Goal: Find specific page/section: Find specific page/section

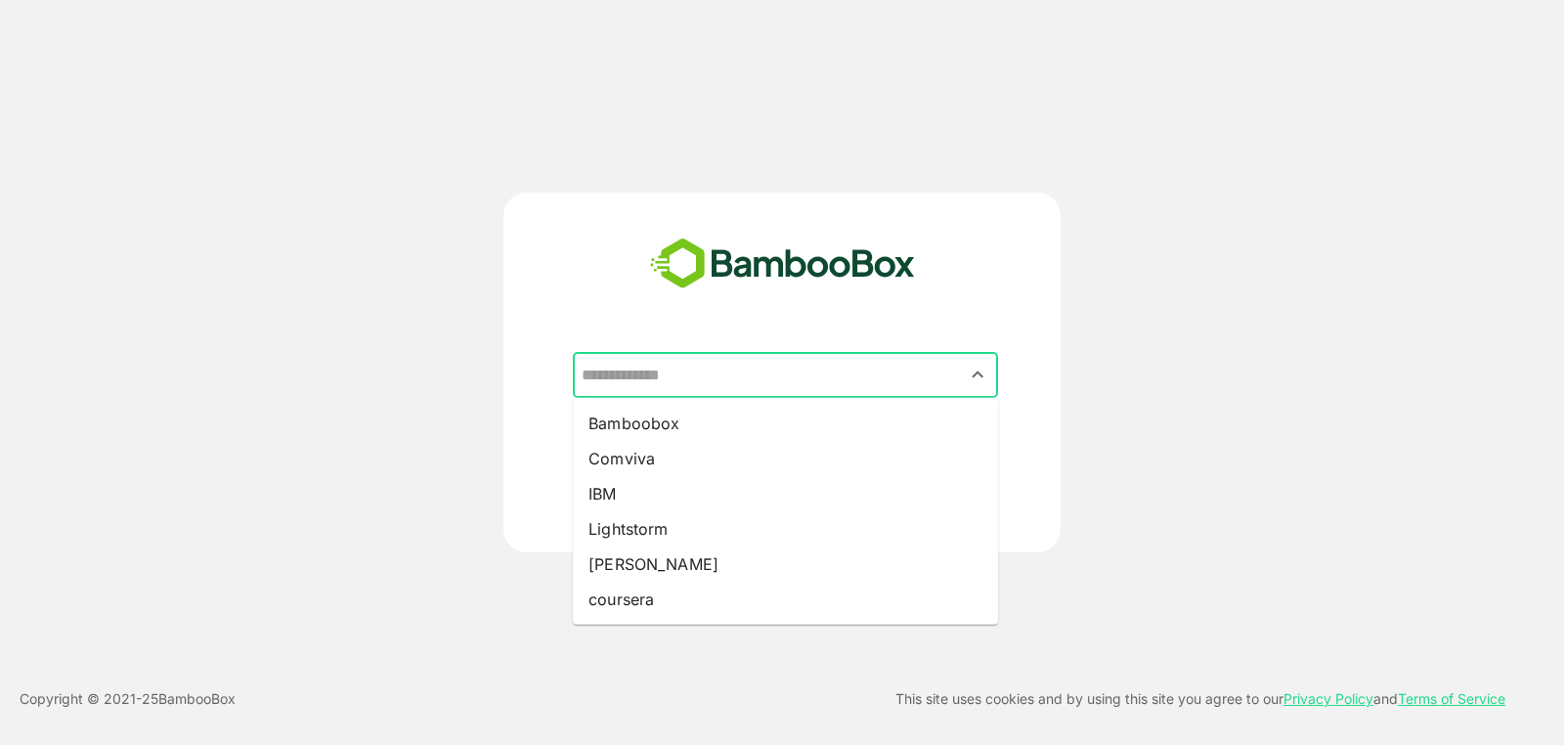
click at [660, 370] on input "text" at bounding box center [785, 375] width 417 height 37
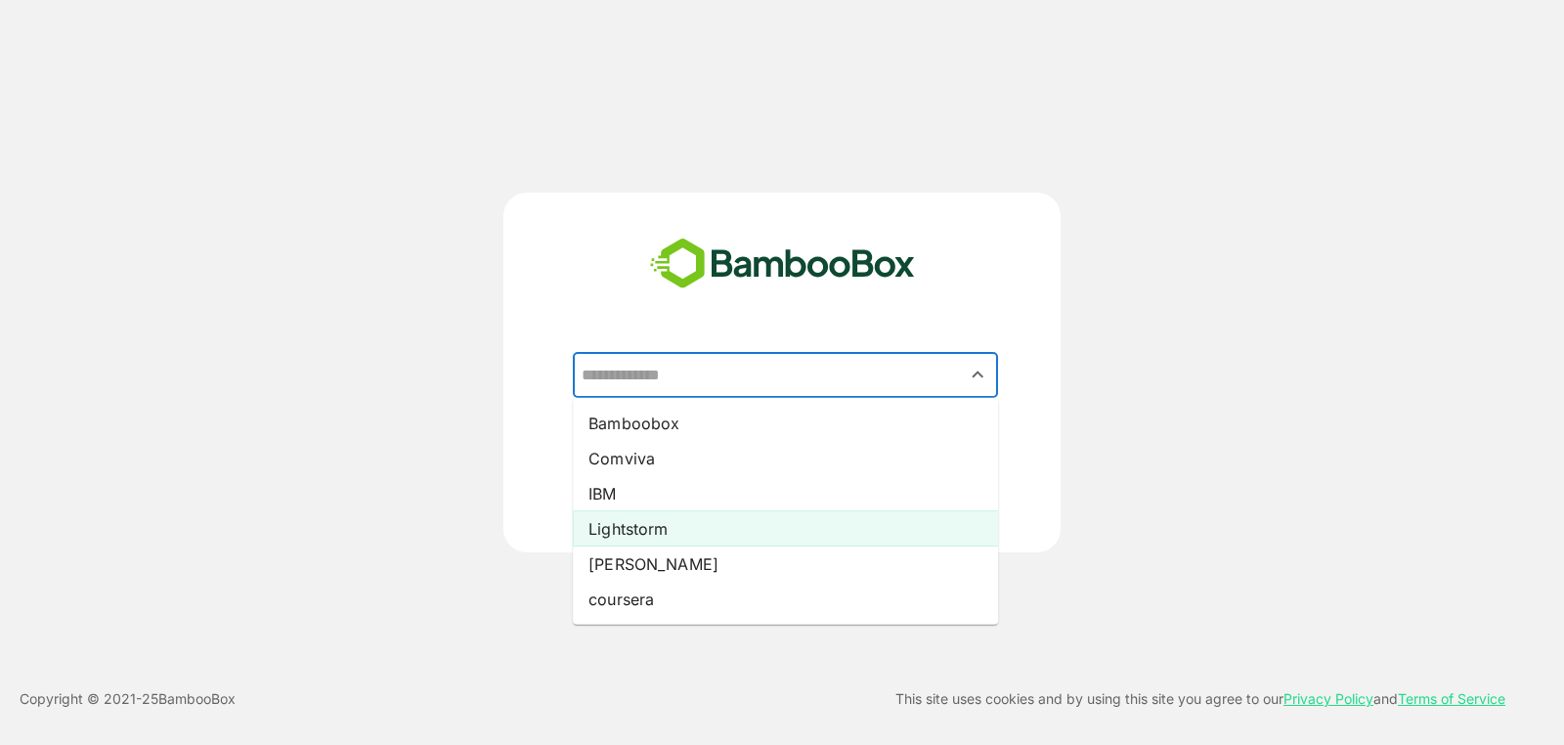
click at [666, 511] on li "Lightstorm" at bounding box center [785, 528] width 425 height 35
type input "**********"
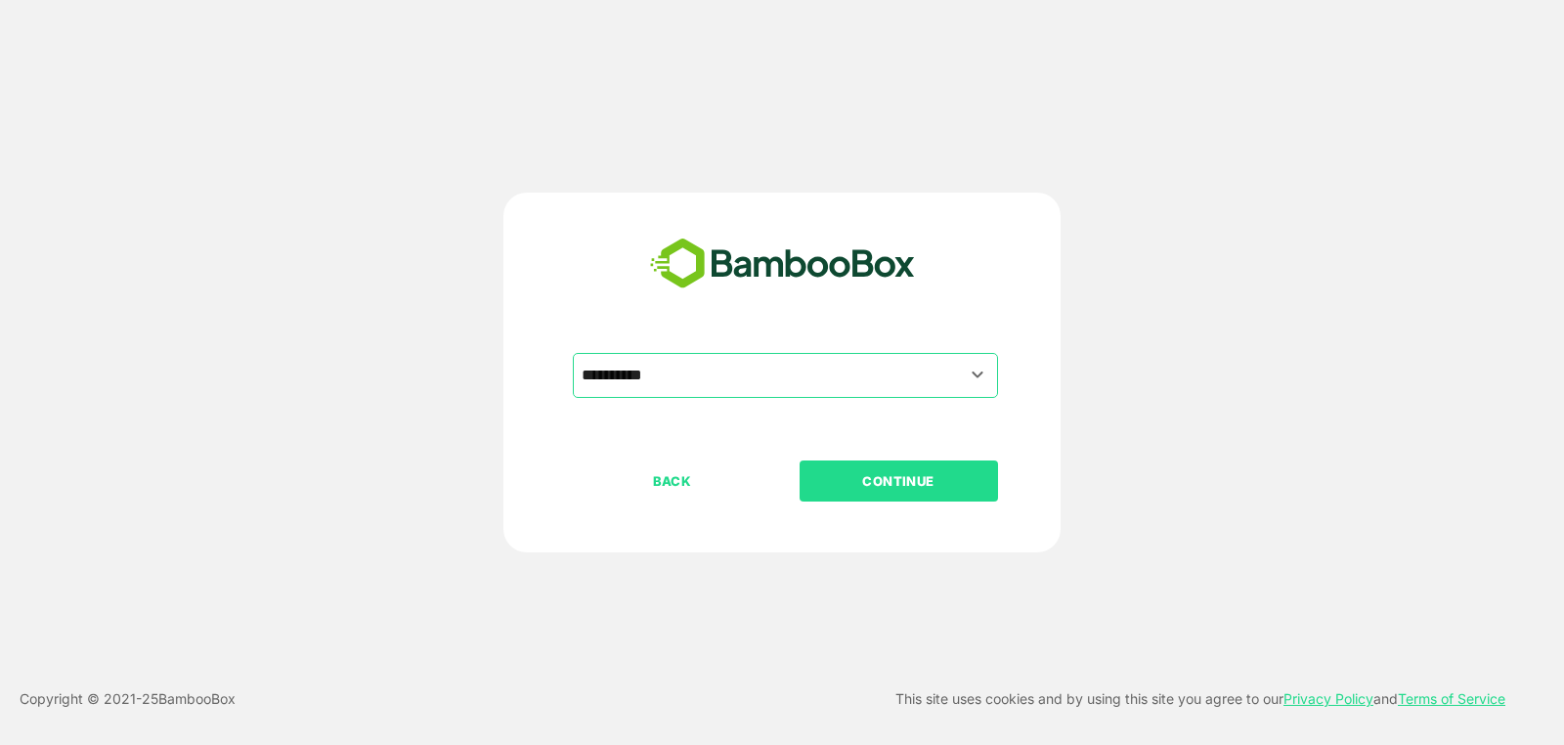
click at [921, 478] on p "CONTINUE" at bounding box center [898, 481] width 195 height 22
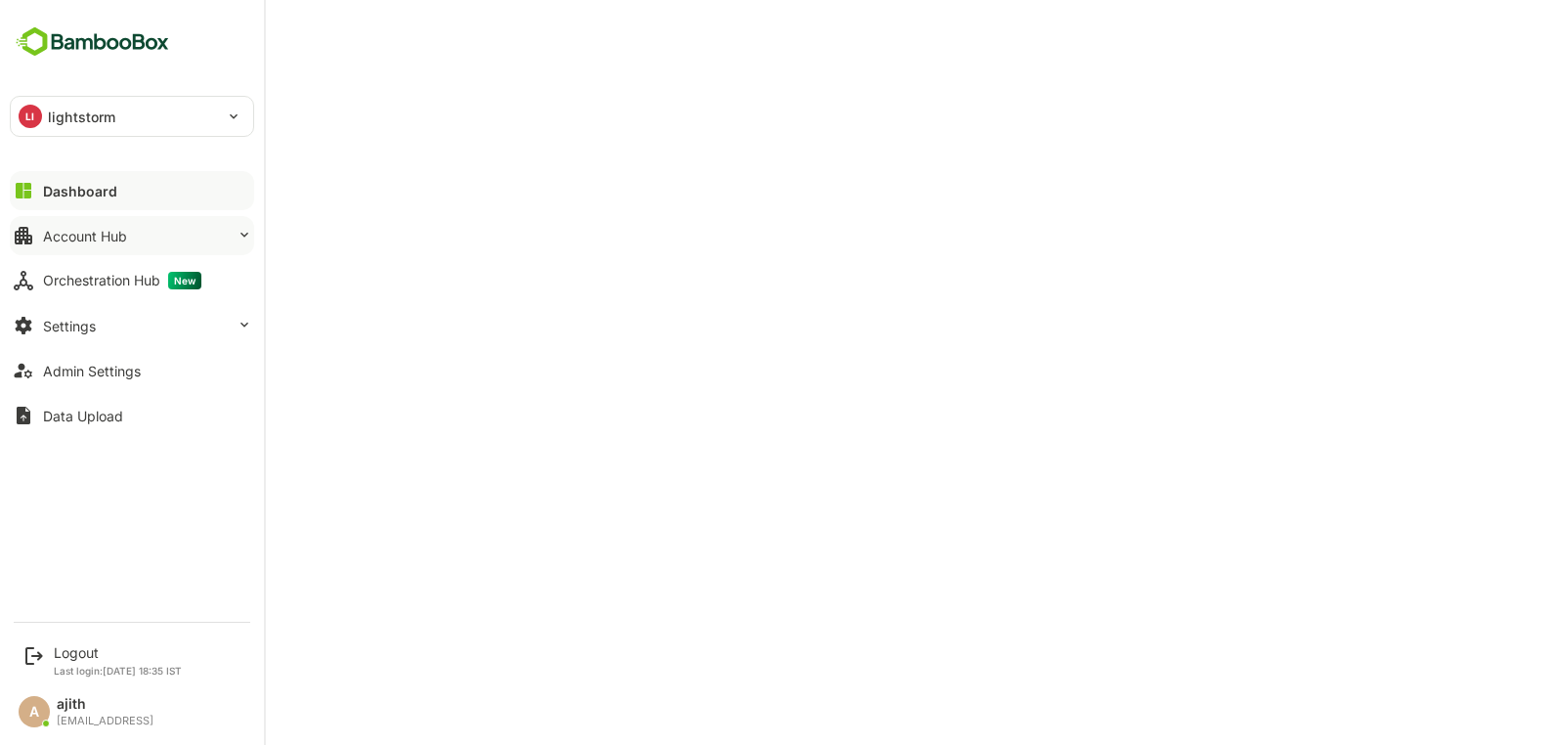
click at [35, 228] on button "Account Hub" at bounding box center [132, 235] width 244 height 39
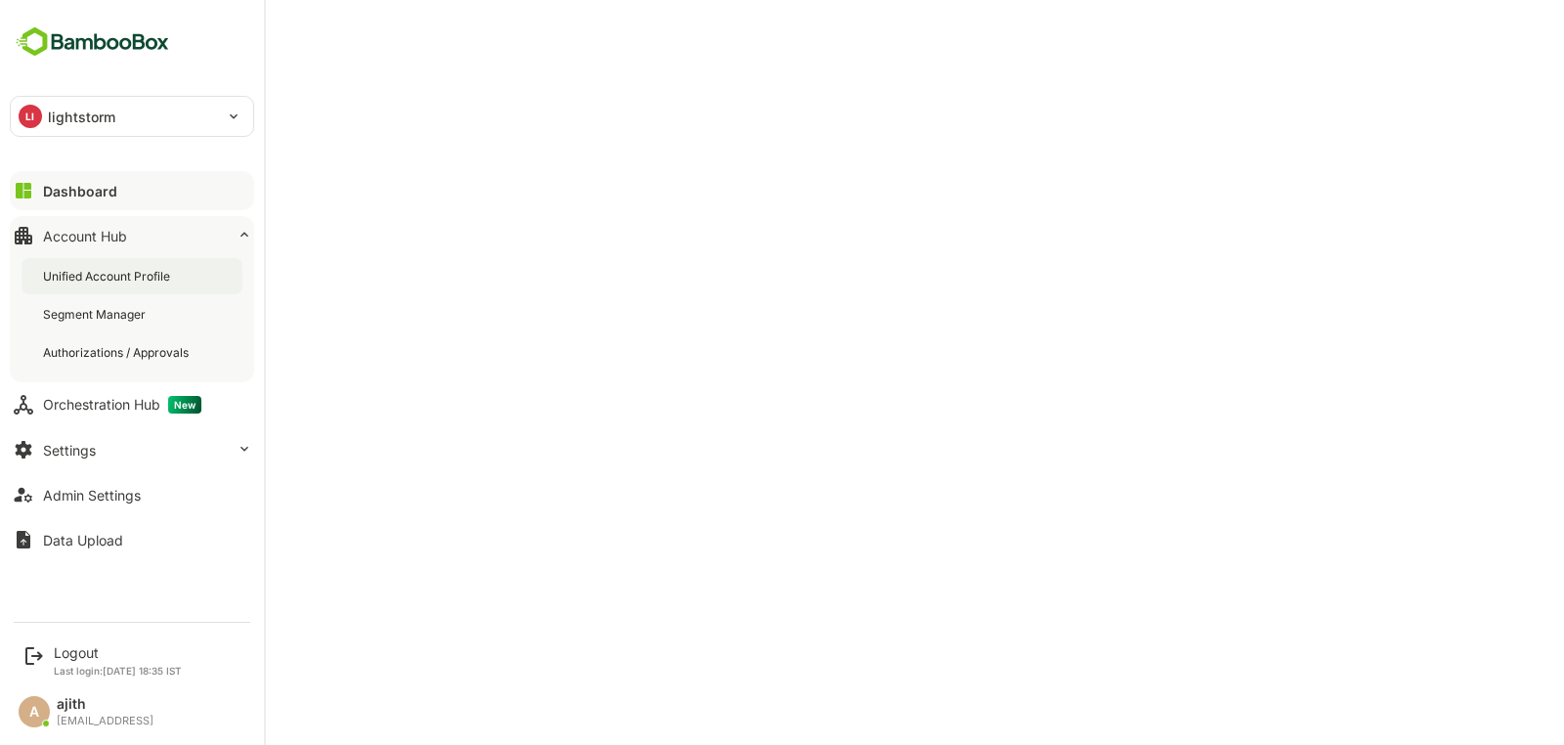
click at [107, 274] on div "Unified Account Profile" at bounding box center [108, 276] width 131 height 17
click at [129, 500] on div "Admin Settings" at bounding box center [92, 495] width 98 height 17
